Goal: Transaction & Acquisition: Purchase product/service

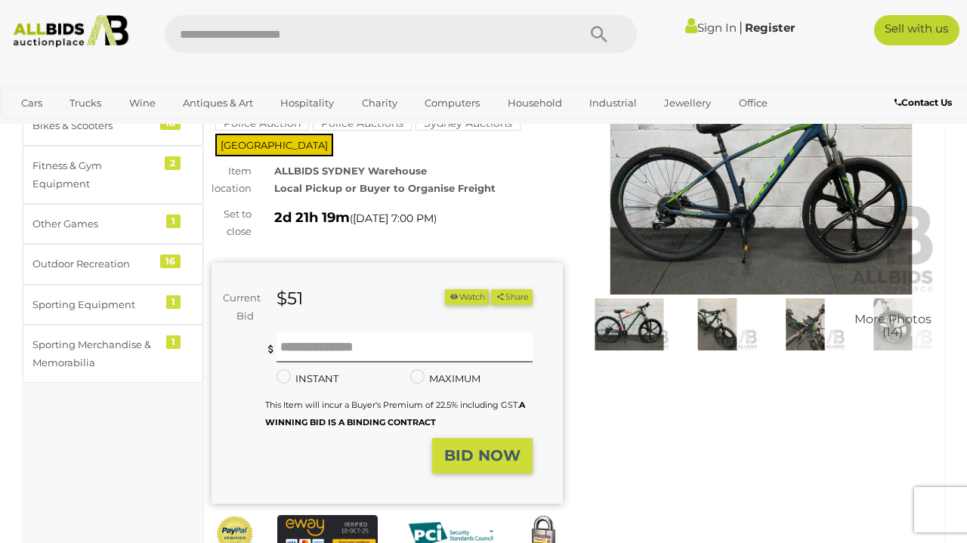
scroll to position [179, 0]
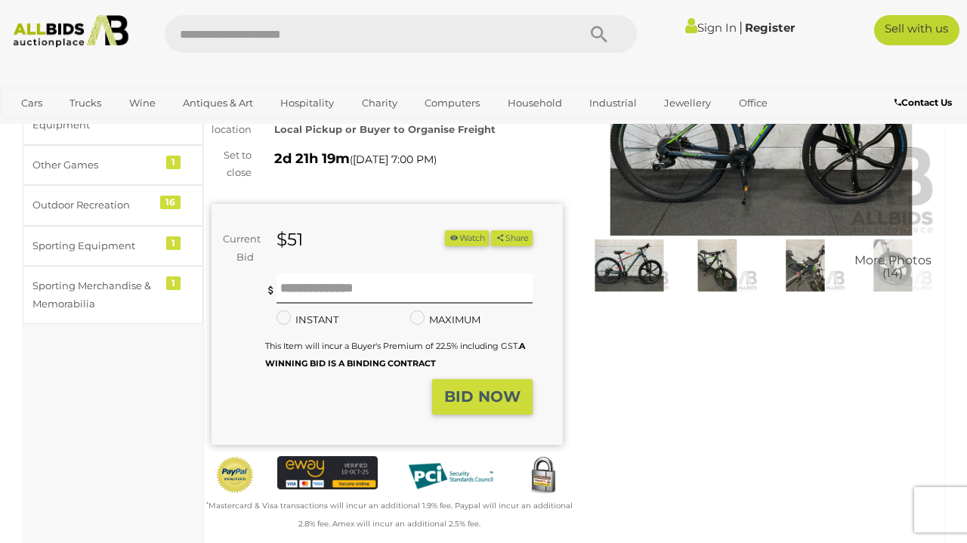
click at [726, 276] on img at bounding box center [717, 264] width 80 height 51
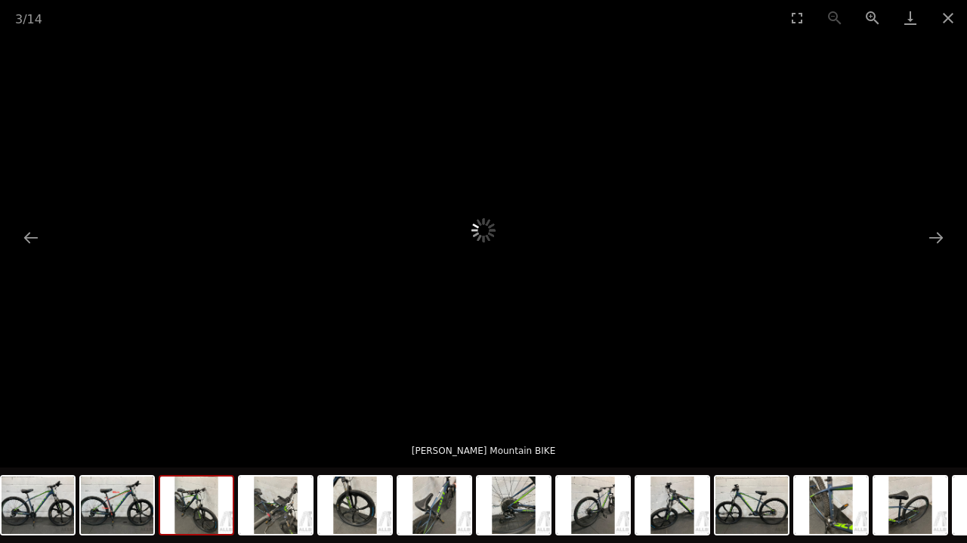
scroll to position [133, 0]
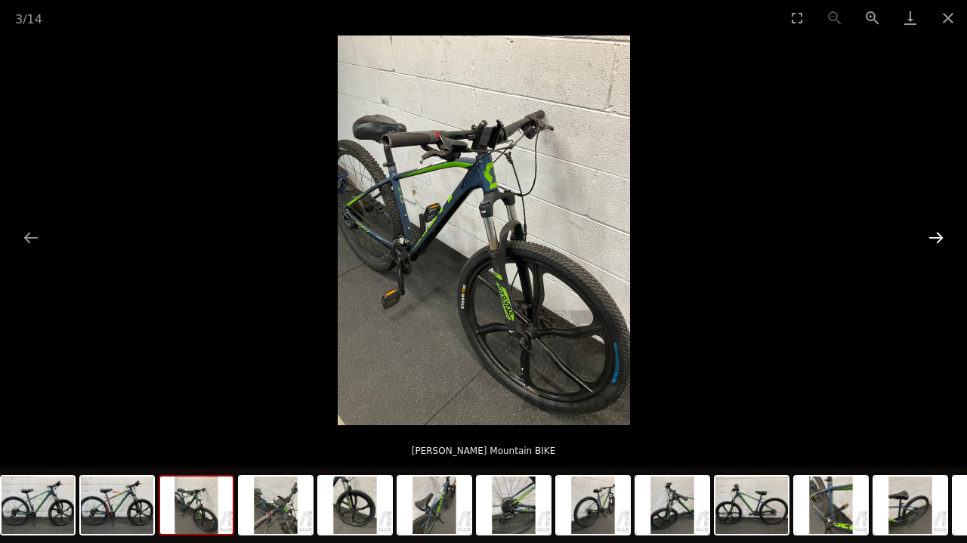
click at [934, 231] on button "Next slide" at bounding box center [936, 237] width 32 height 29
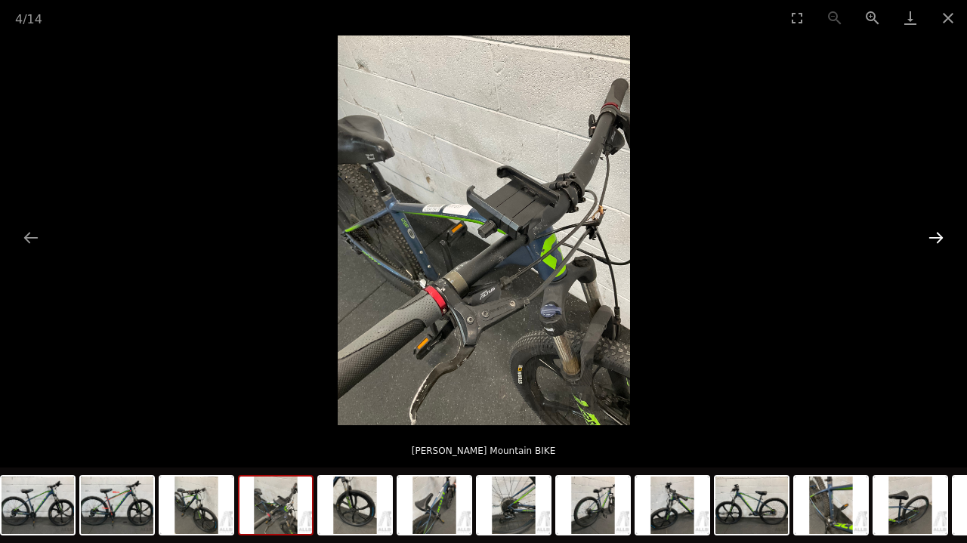
click at [934, 231] on button "Next slide" at bounding box center [936, 237] width 32 height 29
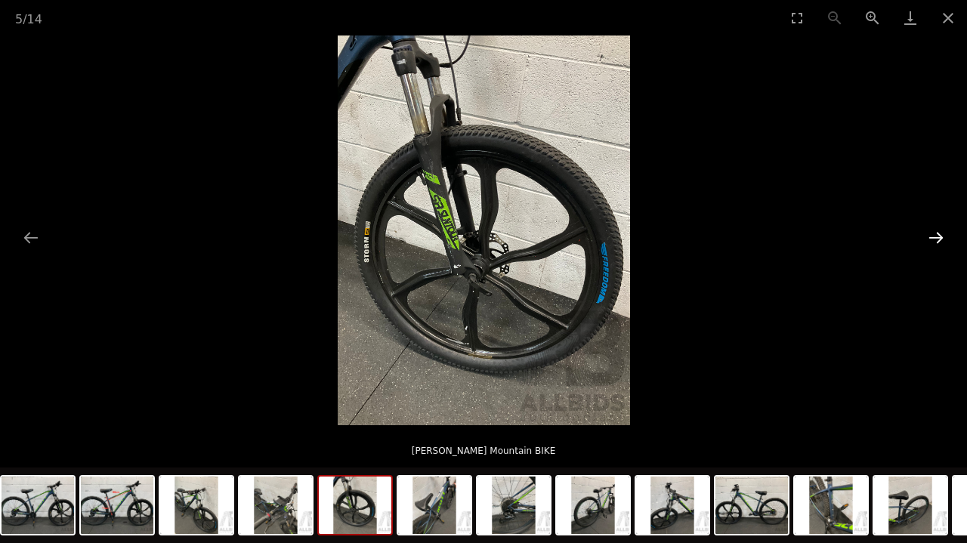
click at [934, 231] on button "Next slide" at bounding box center [936, 237] width 32 height 29
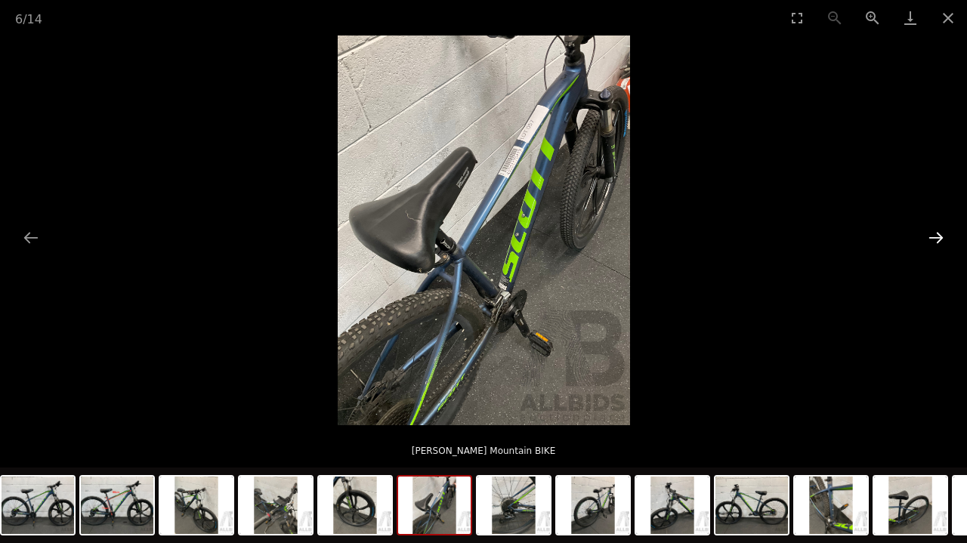
click at [934, 231] on button "Next slide" at bounding box center [936, 237] width 32 height 29
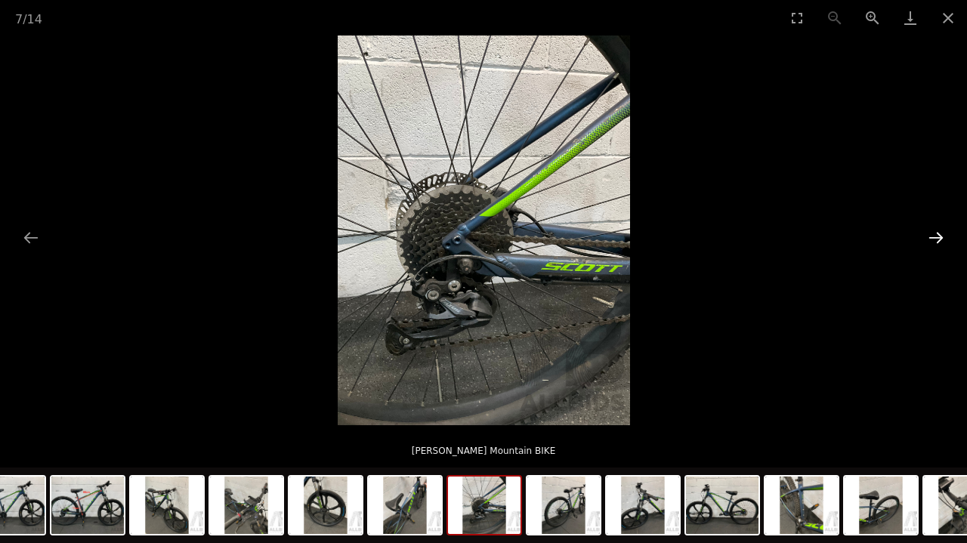
click at [934, 231] on button "Next slide" at bounding box center [936, 237] width 32 height 29
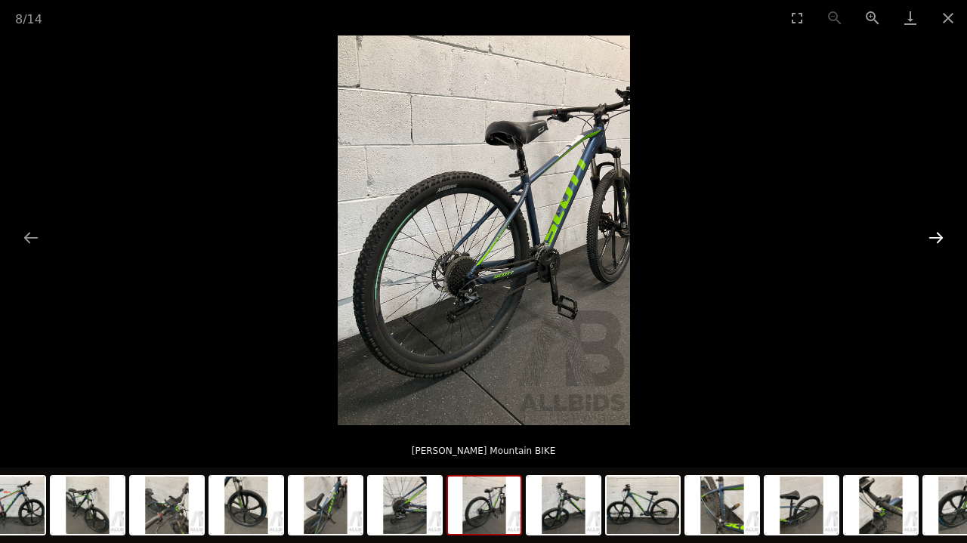
click at [934, 231] on button "Next slide" at bounding box center [936, 237] width 32 height 29
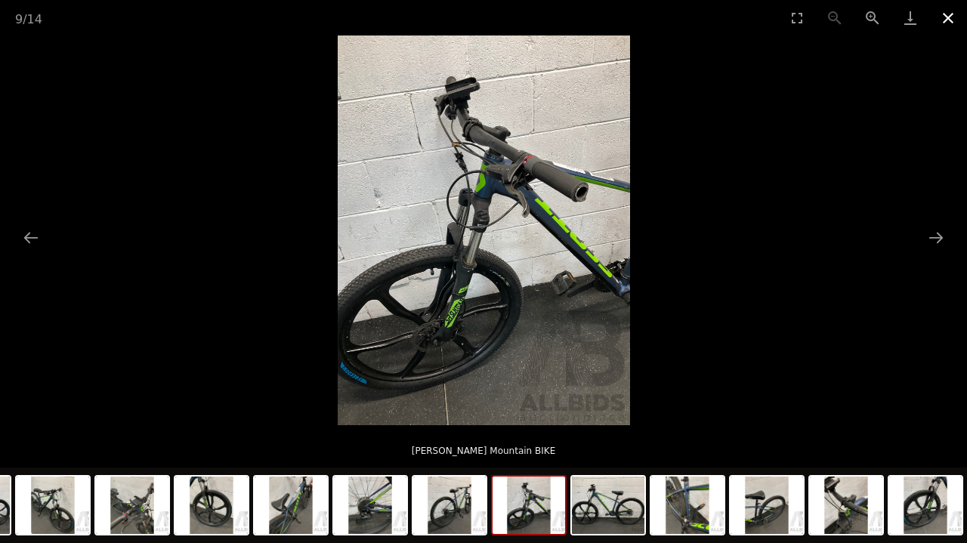
click at [956, 27] on button "Close gallery" at bounding box center [948, 18] width 38 height 36
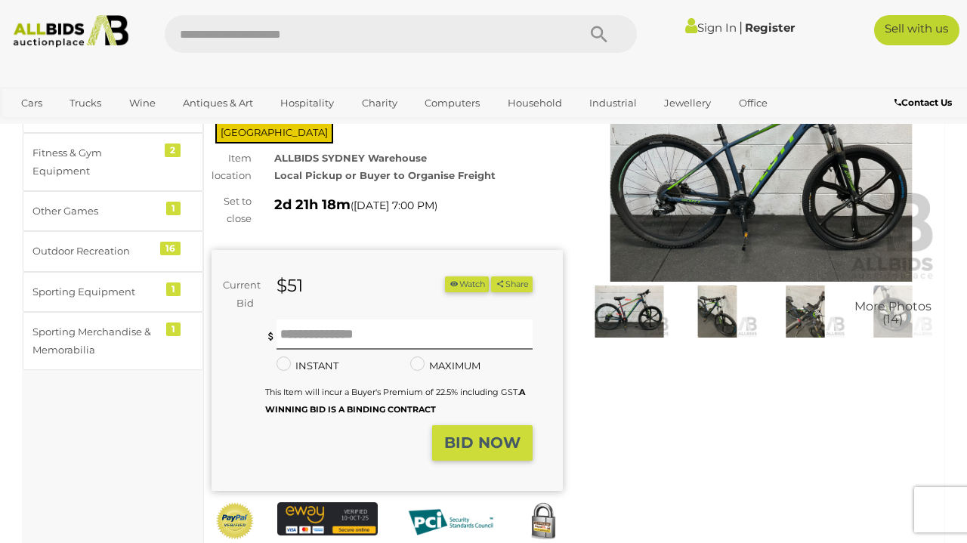
scroll to position [179, 0]
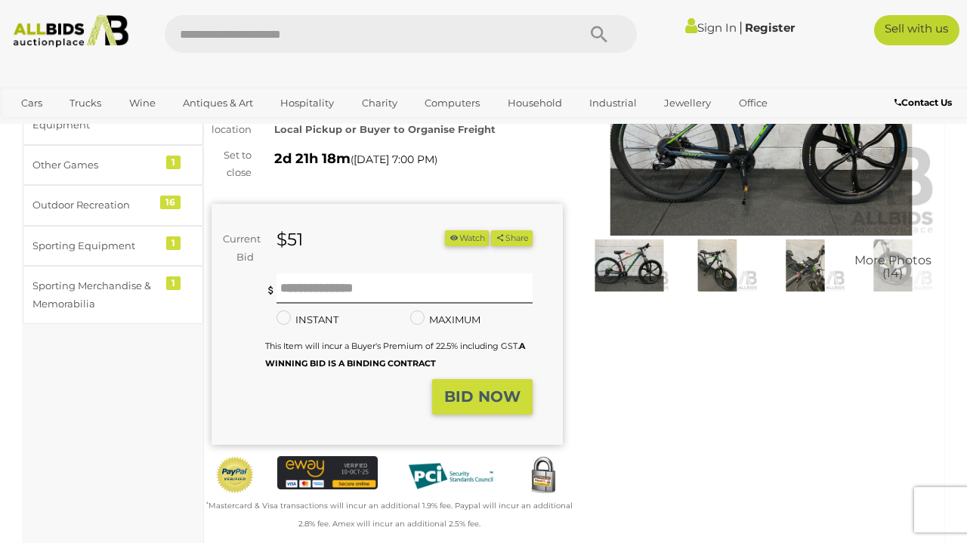
click at [277, 189] on div "Current Bid $51 (Min $53) $51 Share Facebook Twitter" at bounding box center [387, 321] width 351 height 264
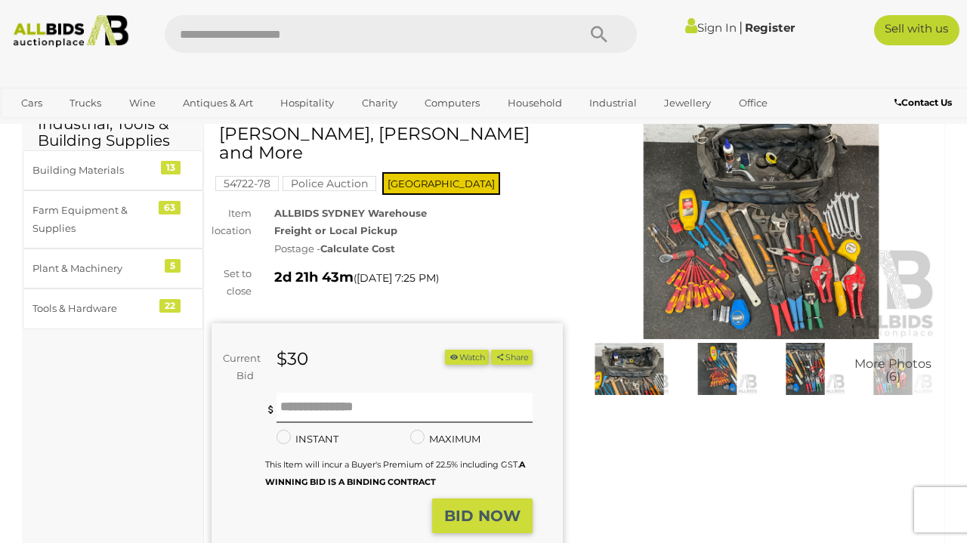
scroll to position [81, 0]
